Goal: Obtain resource: Download file/media

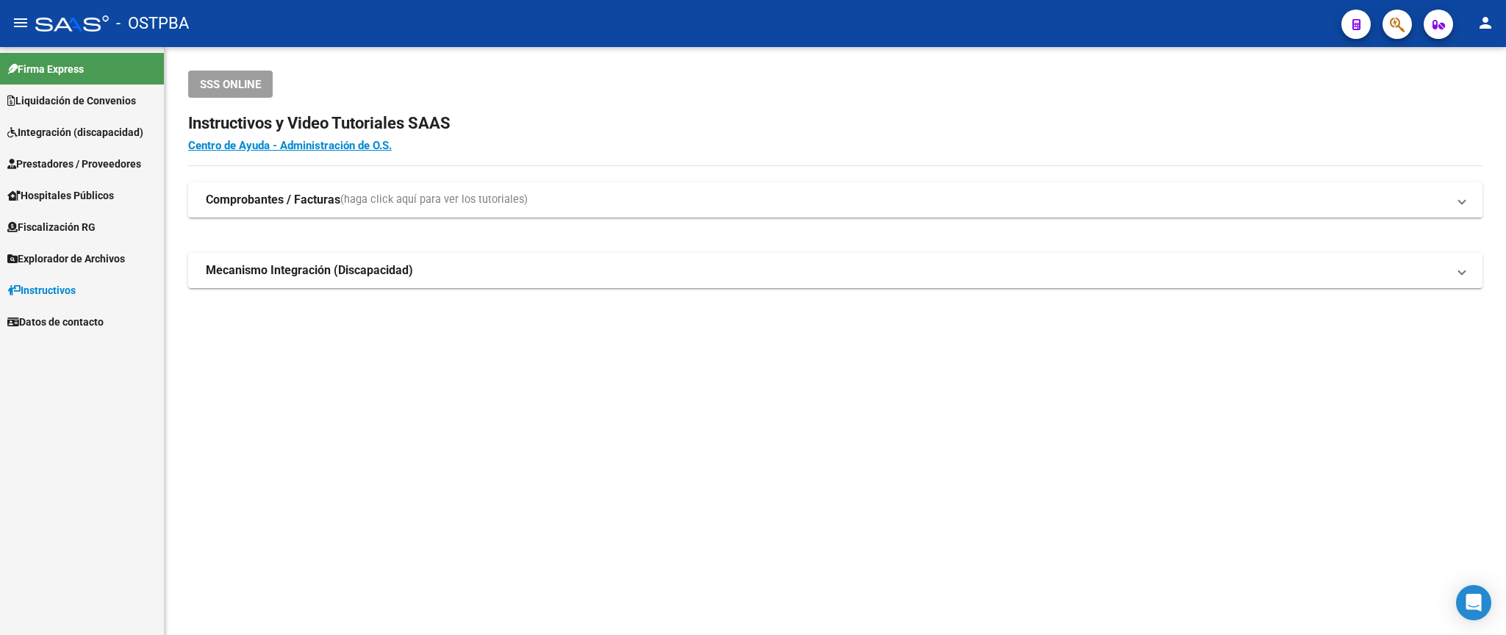
click at [37, 163] on span "Prestadores / Proveedores" at bounding box center [74, 164] width 134 height 16
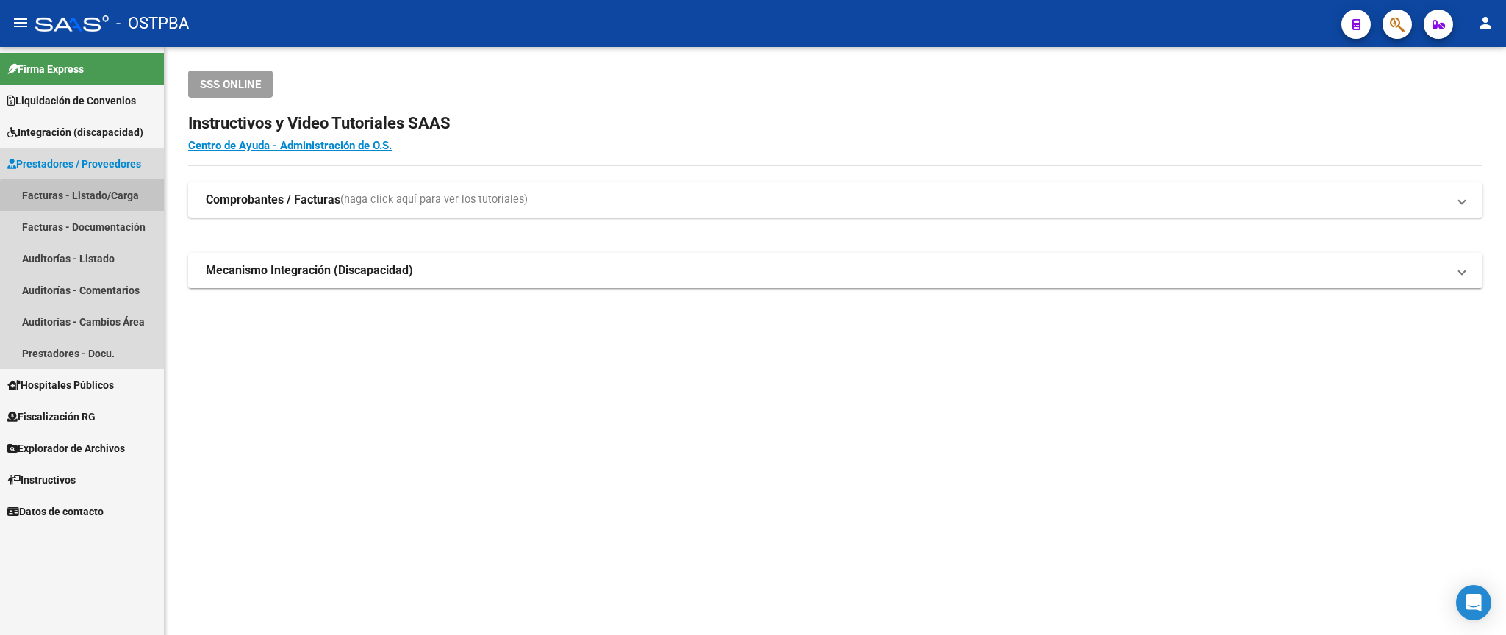
drag, startPoint x: 93, startPoint y: 198, endPoint x: 687, endPoint y: 282, distance: 600.5
click at [95, 198] on link "Facturas - Listado/Carga" at bounding box center [82, 195] width 164 height 32
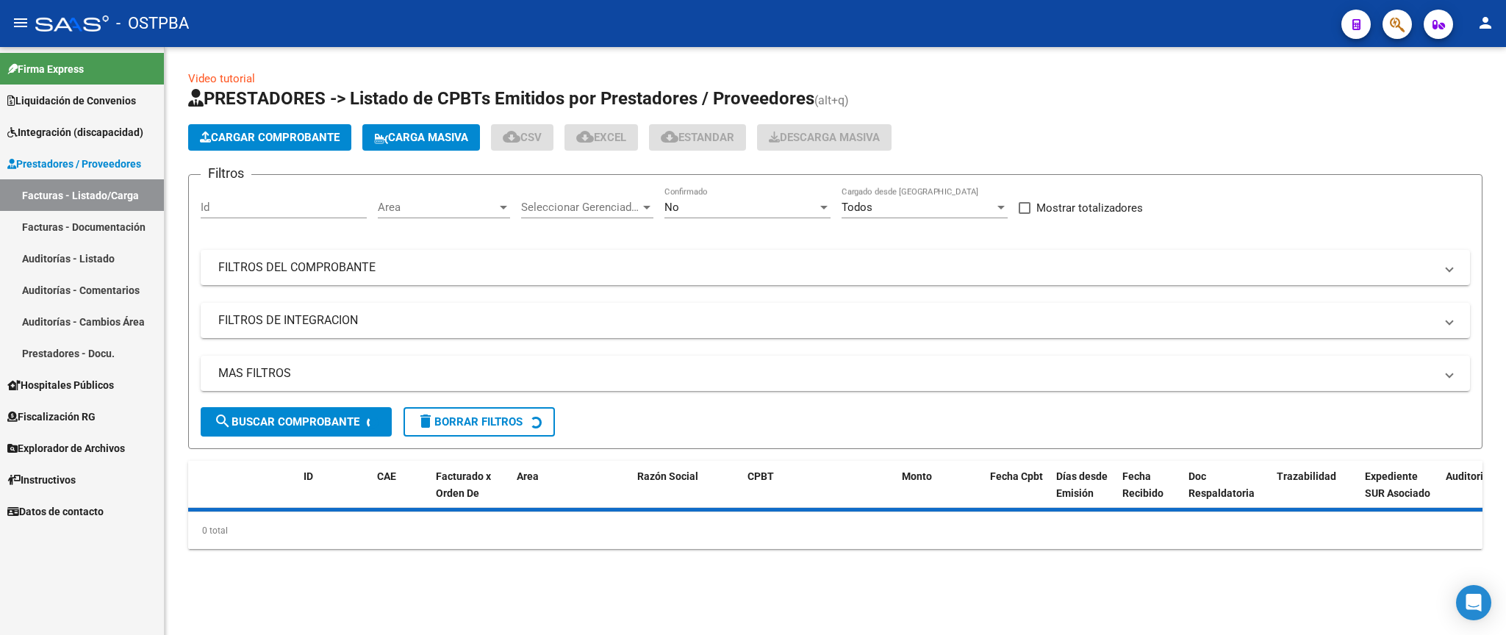
click at [739, 193] on div "No Confirmado" at bounding box center [747, 203] width 166 height 32
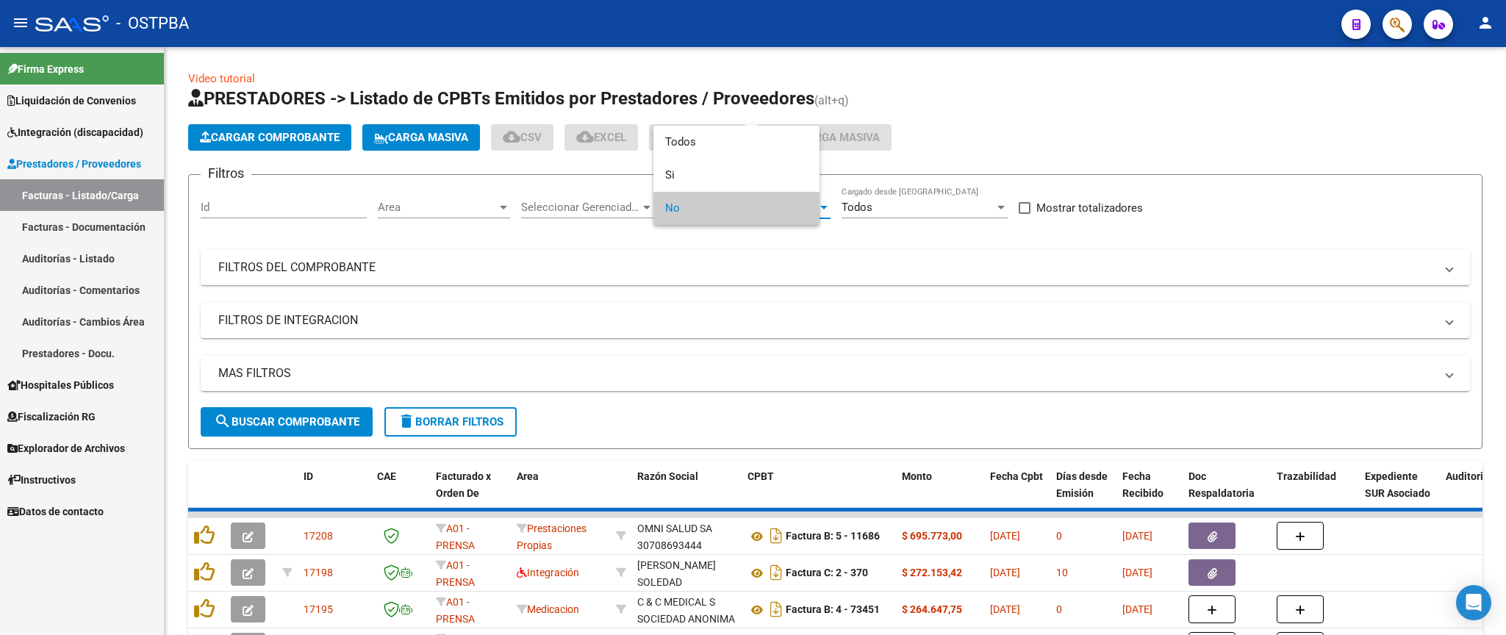
click at [725, 211] on span "No" at bounding box center [736, 208] width 143 height 33
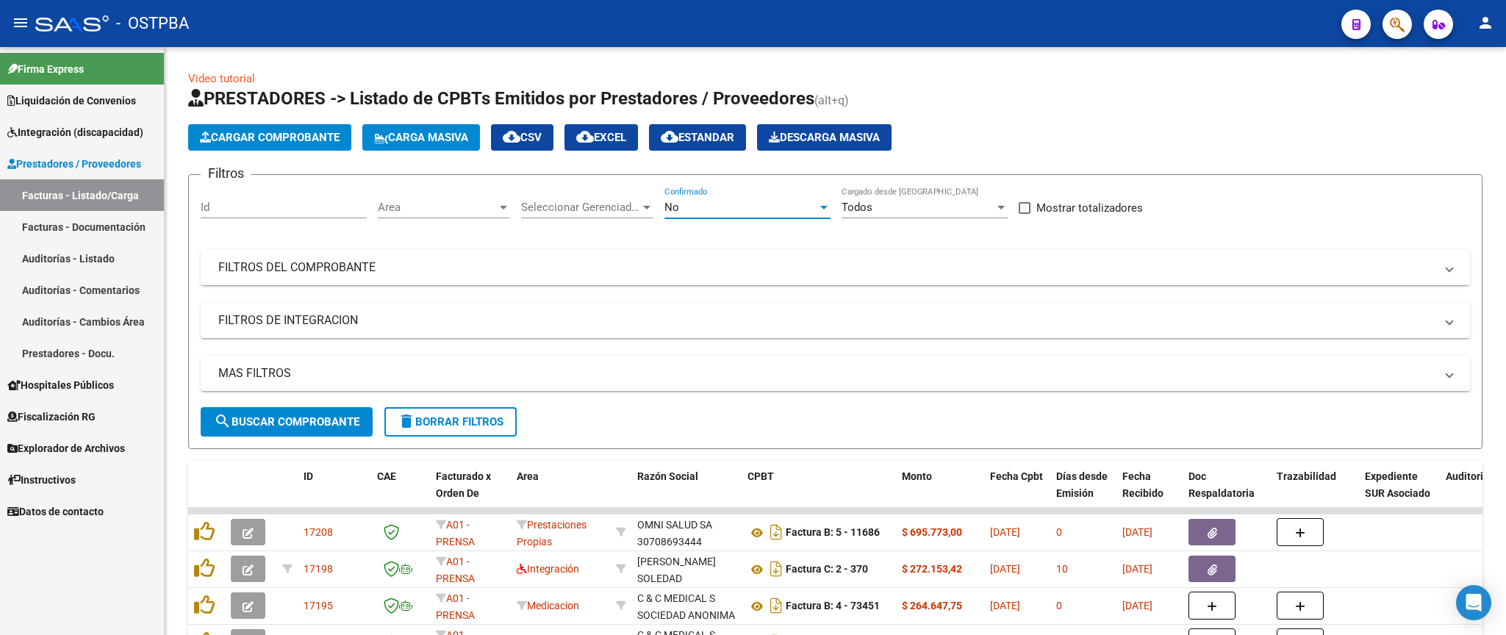
click at [725, 203] on div "No" at bounding box center [740, 207] width 153 height 13
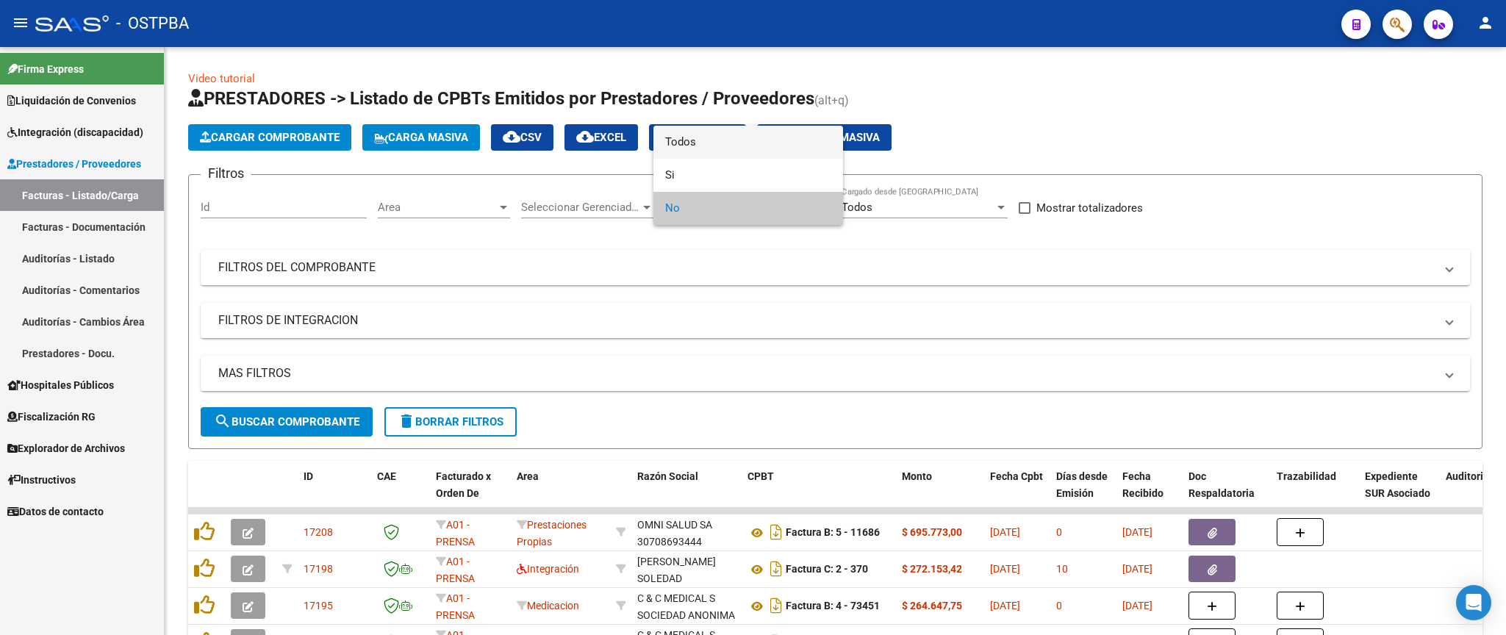
click at [721, 145] on span "Todos" at bounding box center [748, 142] width 166 height 33
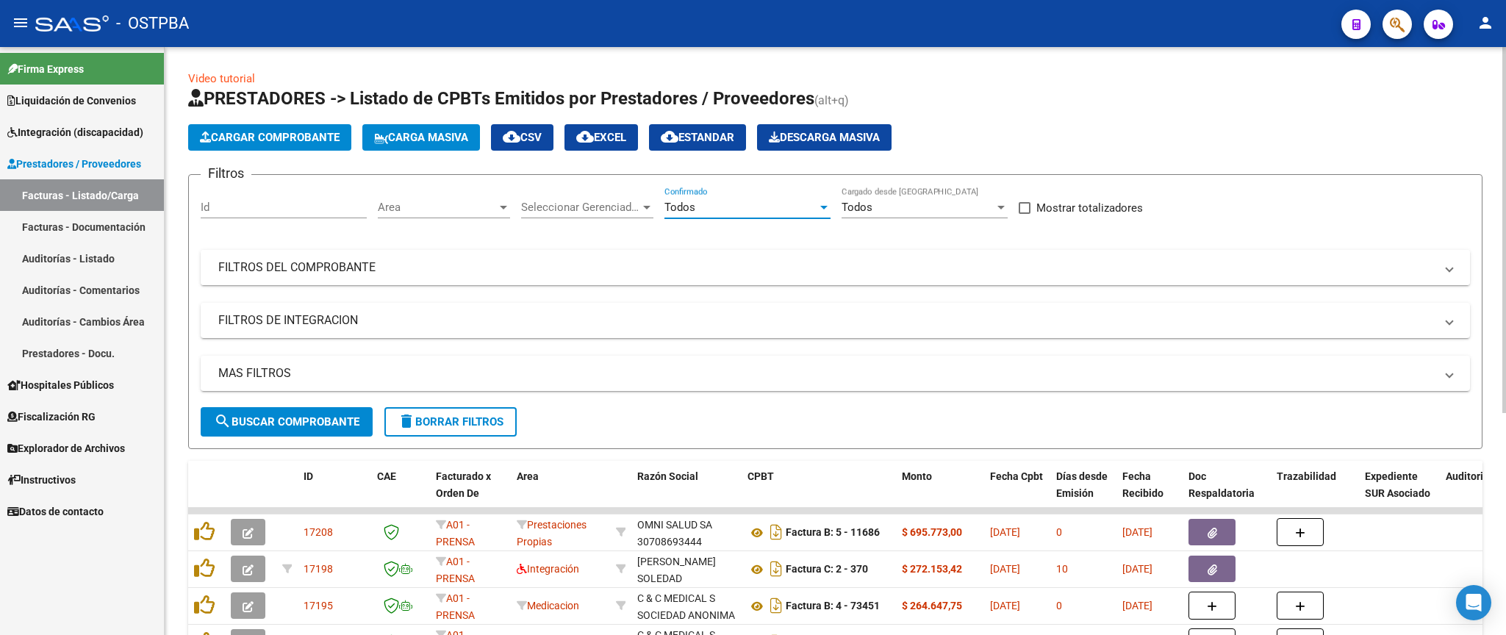
click at [694, 260] on mat-expansion-panel-header "FILTROS DEL COMPROBANTE" at bounding box center [835, 267] width 1269 height 35
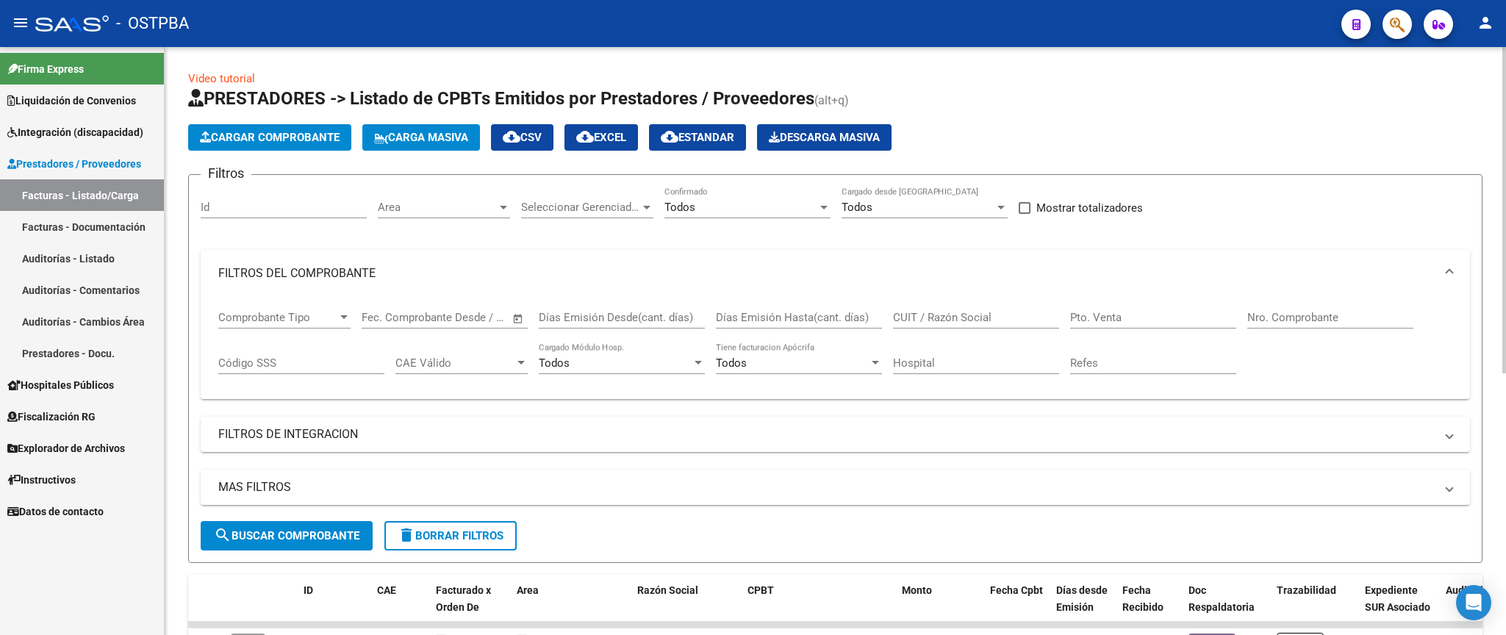
click at [1327, 318] on input "Nro. Comprobante" at bounding box center [1330, 317] width 166 height 13
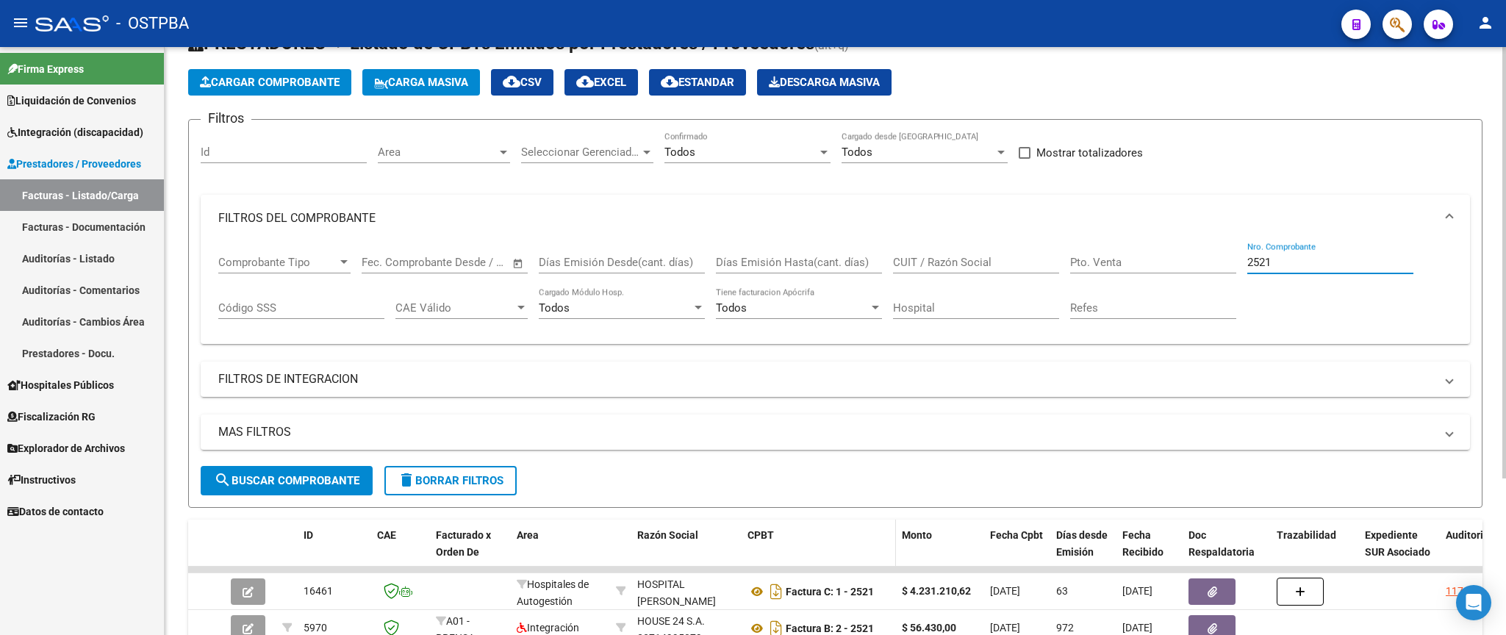
scroll to position [86, 0]
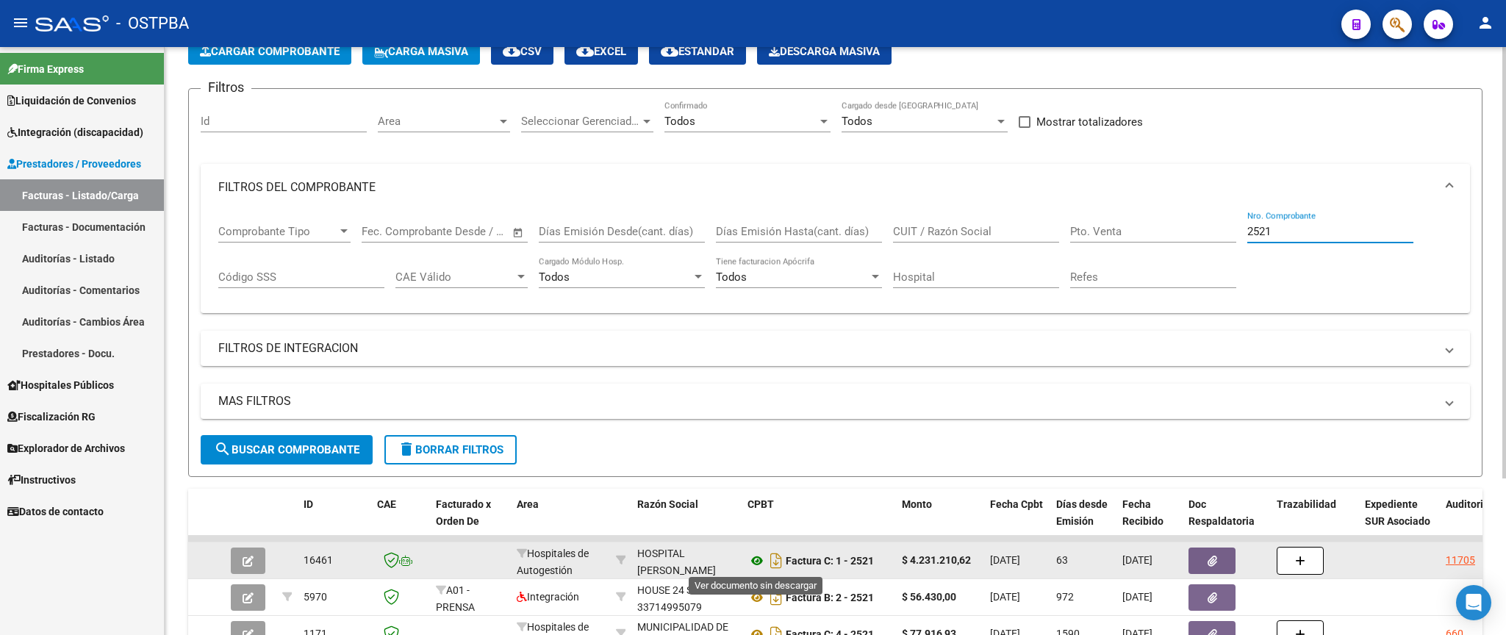
type input "2521"
click at [756, 564] on icon at bounding box center [757, 561] width 19 height 18
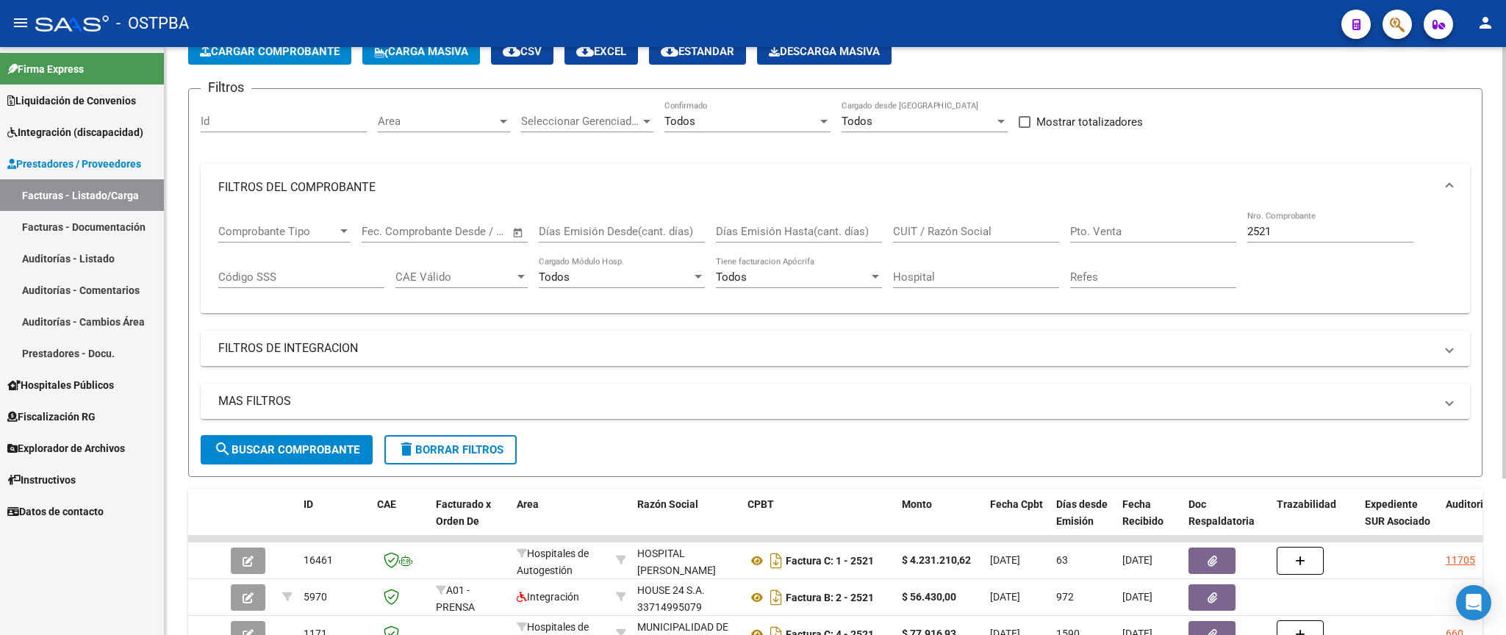
click at [502, 461] on button "delete Borrar Filtros" at bounding box center [450, 449] width 132 height 29
